Goal: Communication & Community: Answer question/provide support

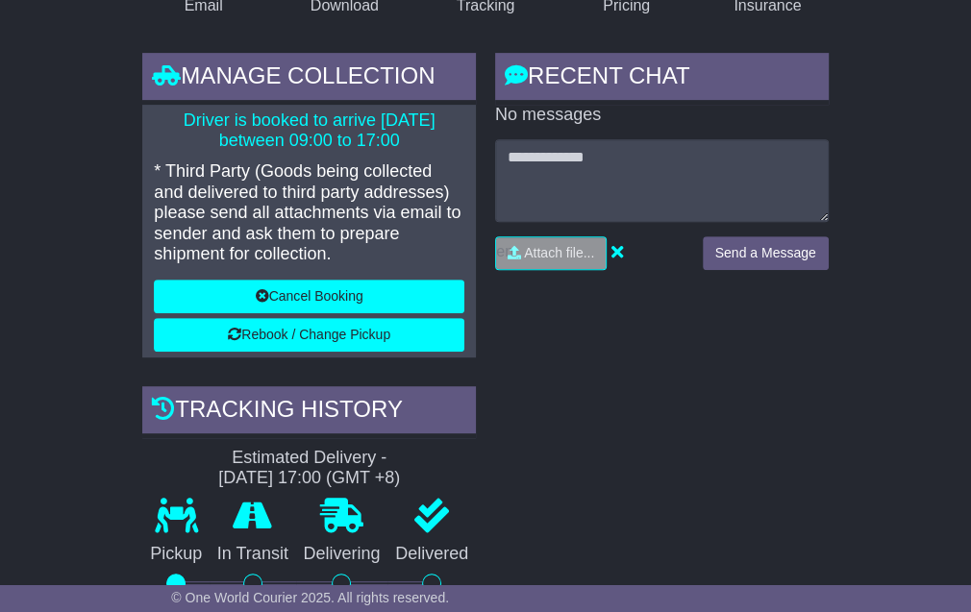
scroll to position [320, 0]
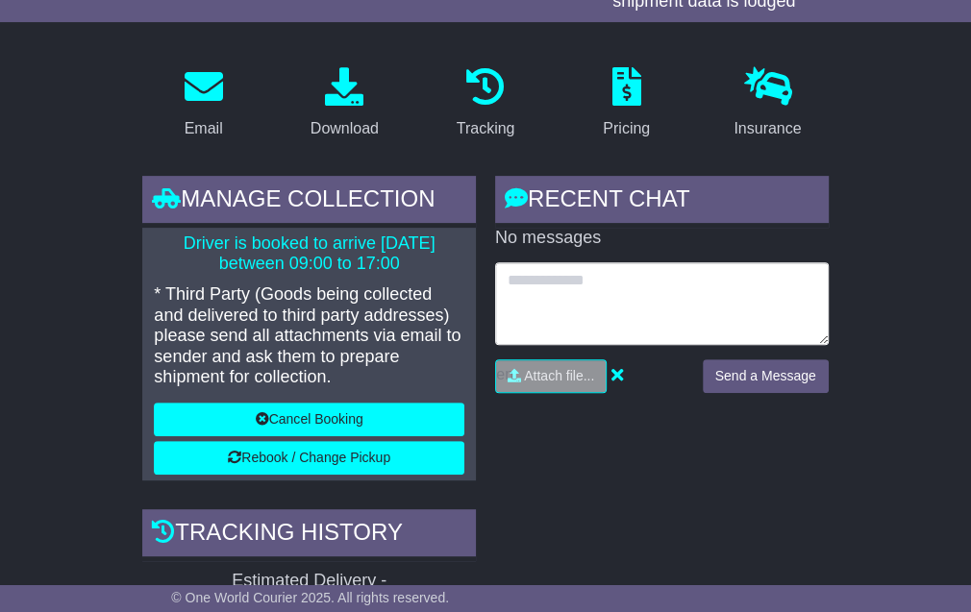
click at [597, 306] on textarea at bounding box center [662, 303] width 334 height 83
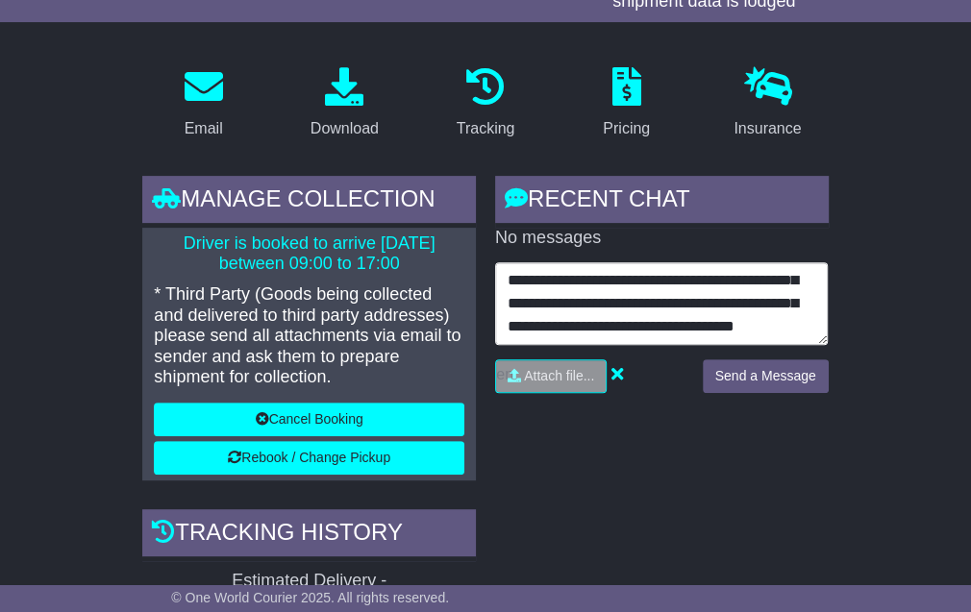
scroll to position [46, 0]
type textarea "**********"
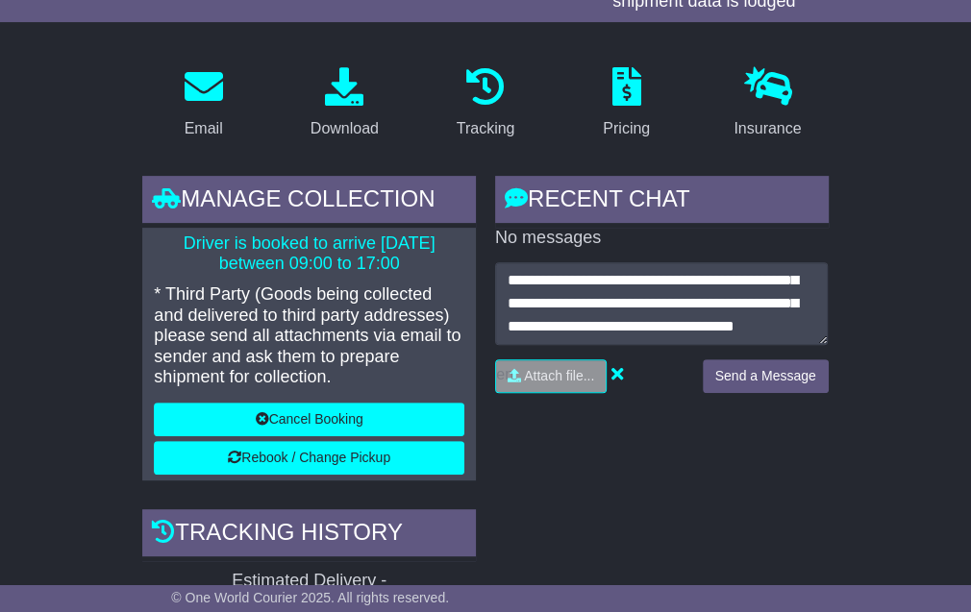
click at [733, 369] on div "**********" at bounding box center [662, 334] width 334 height 145
click at [752, 393] on button "Send a Message" at bounding box center [766, 376] width 126 height 34
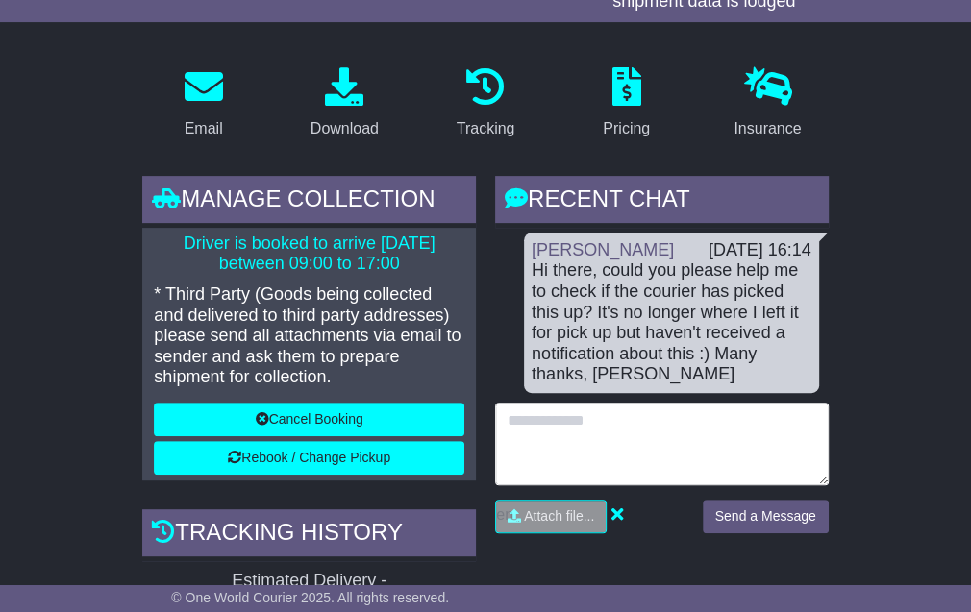
click at [629, 449] on textarea at bounding box center [662, 444] width 334 height 83
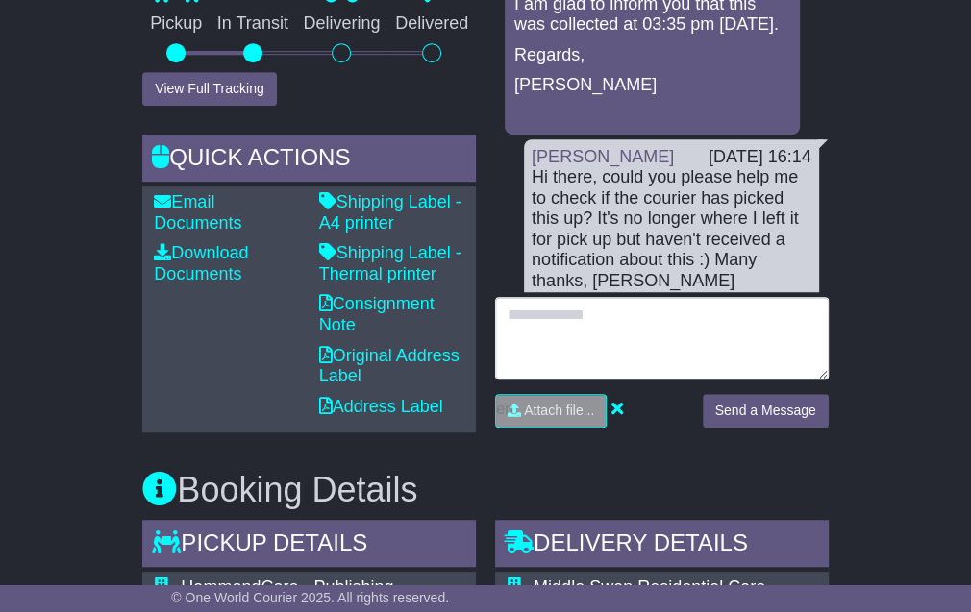
click at [563, 338] on textarea at bounding box center [662, 338] width 334 height 83
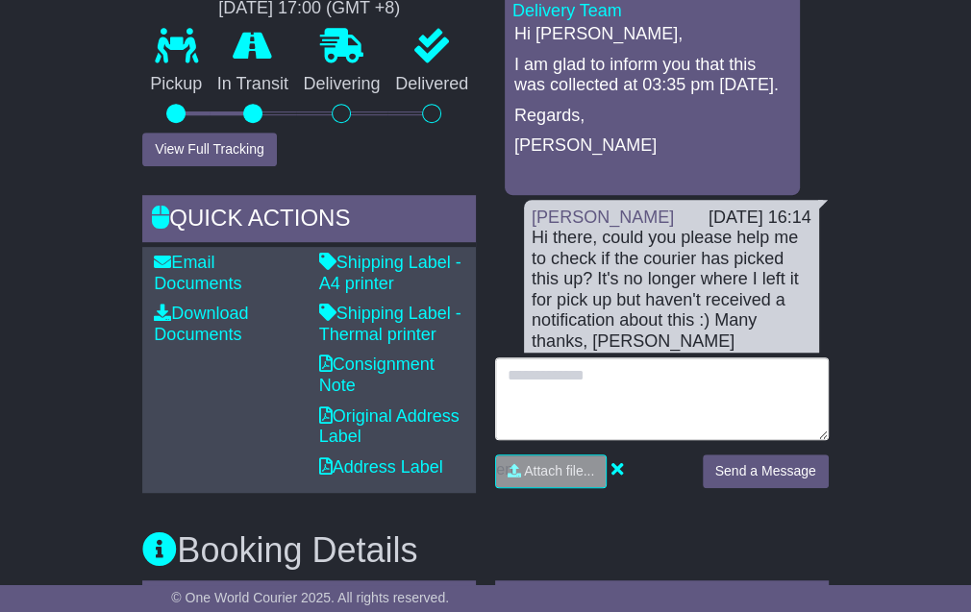
scroll to position [533, 0]
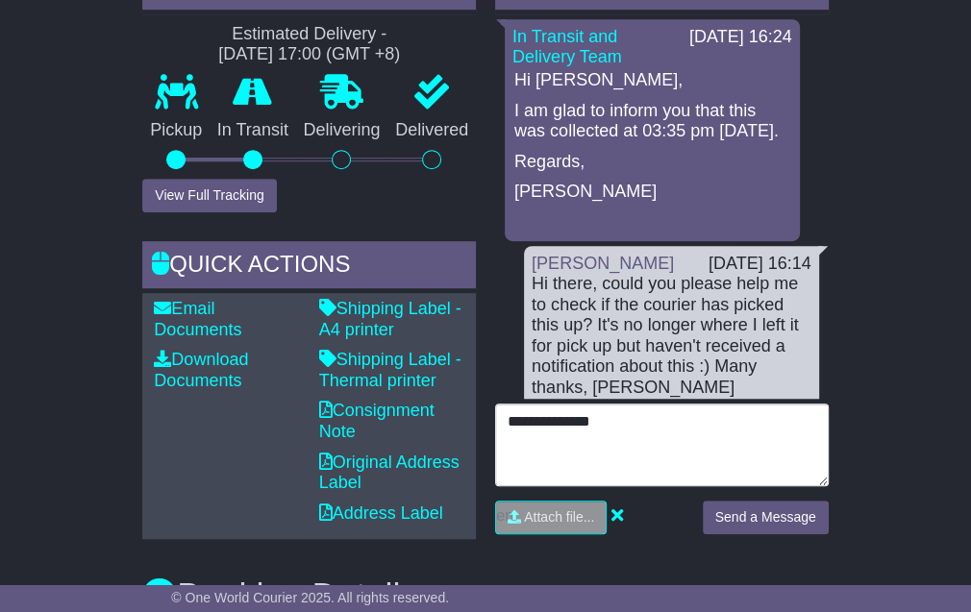
type textarea "**********"
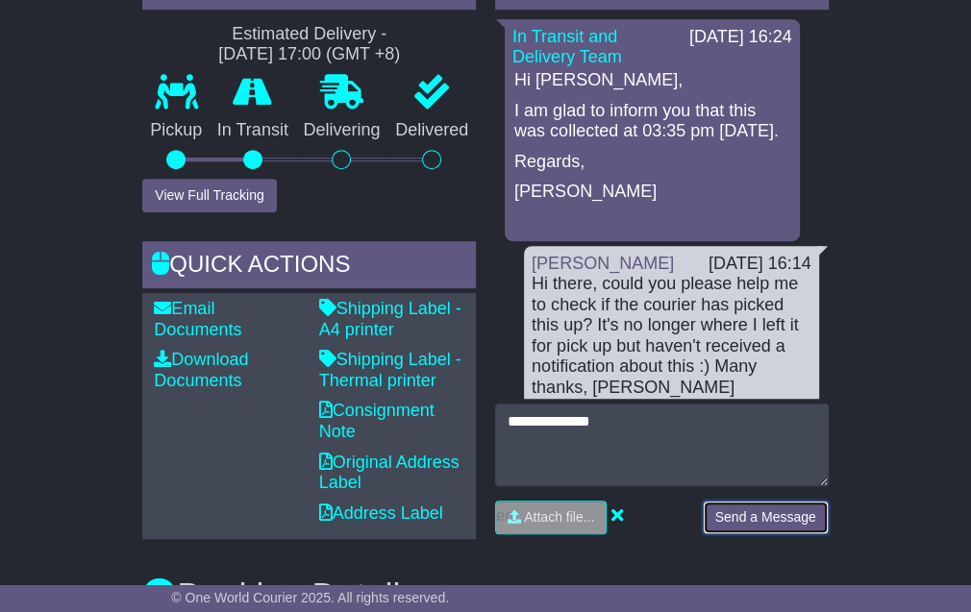
click at [769, 531] on button "Send a Message" at bounding box center [766, 518] width 126 height 34
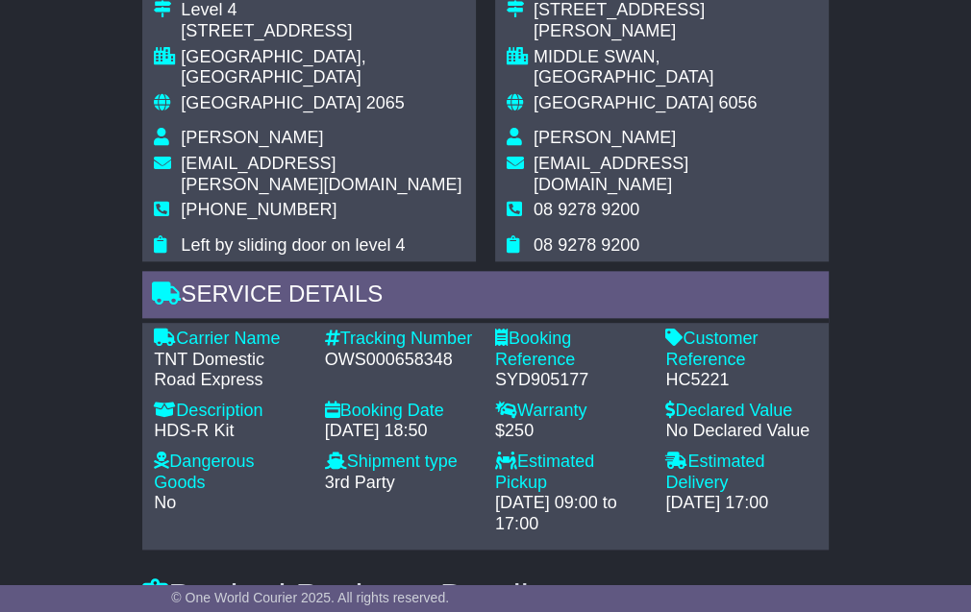
scroll to position [1388, 0]
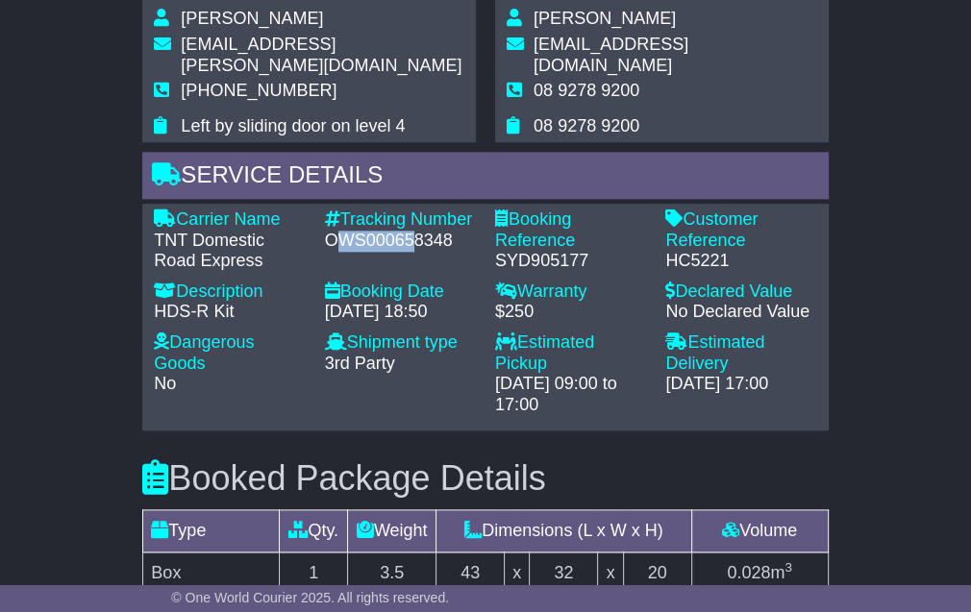
drag, startPoint x: 334, startPoint y: 212, endPoint x: 411, endPoint y: 229, distance: 78.6
click at [411, 229] on div "Tracking Number - OWS000658348" at bounding box center [400, 241] width 170 height 62
click at [423, 231] on div "OWS000658348" at bounding box center [400, 241] width 151 height 21
drag, startPoint x: 449, startPoint y: 215, endPoint x: 327, endPoint y: 216, distance: 122.1
click at [327, 231] on div "OWS000658348" at bounding box center [400, 241] width 151 height 21
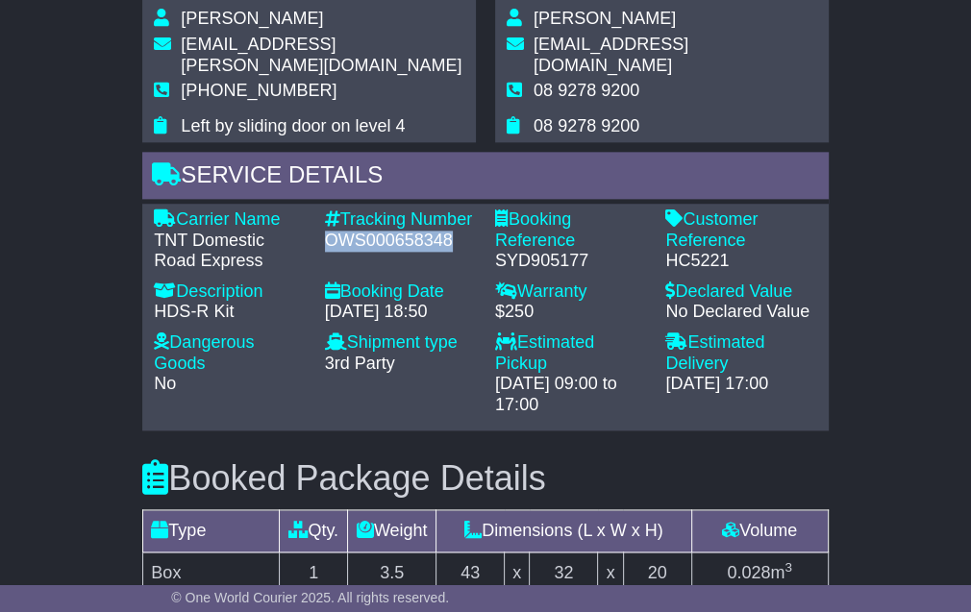
copy div "OWS000658348"
